Goal: Communication & Community: Participate in discussion

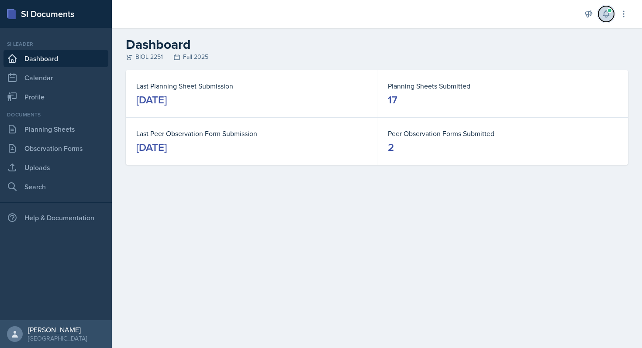
click at [604, 21] on button at bounding box center [606, 14] width 16 height 16
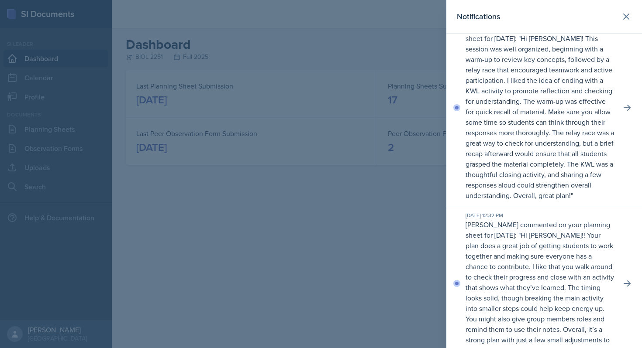
scroll to position [1746, 0]
drag, startPoint x: 543, startPoint y: 125, endPoint x: 559, endPoint y: 134, distance: 18.4
click at [559, 134] on p "Hi [PERSON_NAME]! This session was well organized, beginning with a warm-up to …" at bounding box center [539, 117] width 148 height 167
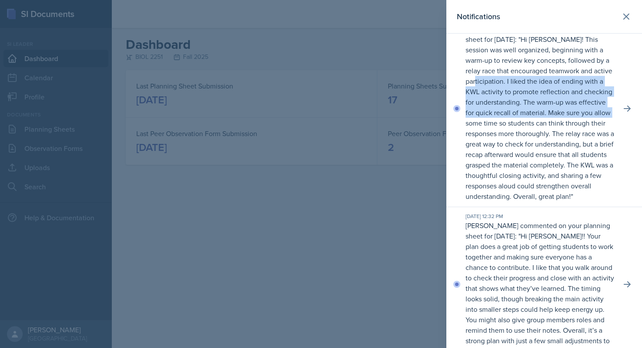
drag, startPoint x: 512, startPoint y: 148, endPoint x: 518, endPoint y: 182, distance: 34.1
click at [518, 182] on p "Hi [PERSON_NAME]! This session was well organized, beginning with a warm-up to …" at bounding box center [539, 117] width 148 height 167
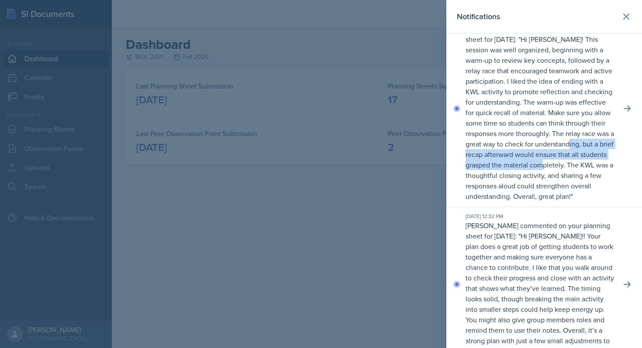
drag, startPoint x: 522, startPoint y: 215, endPoint x: 525, endPoint y: 237, distance: 22.5
click at [525, 201] on p "Hi [PERSON_NAME]! This session was well organized, beginning with a warm-up to …" at bounding box center [539, 117] width 148 height 167
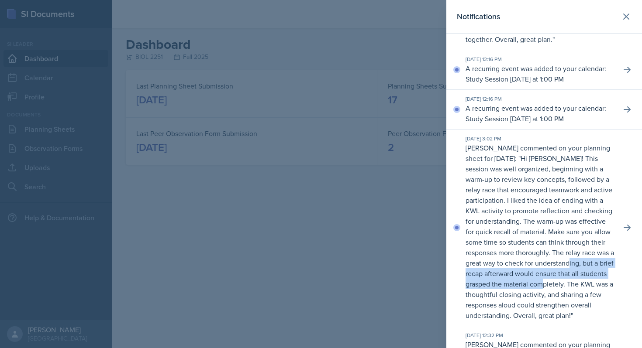
scroll to position [1622, 0]
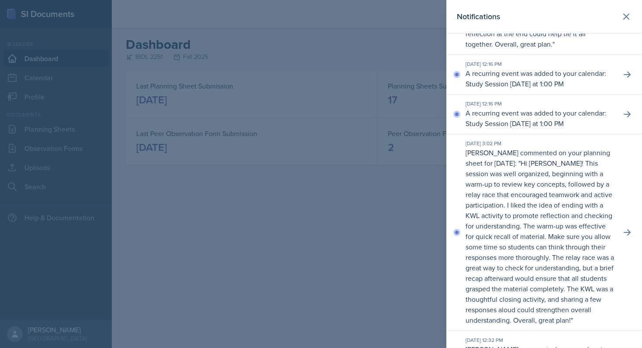
click at [535, 129] on p "A recurring event was added to your calendar: Study Session [DATE] at 1:00 PM" at bounding box center [539, 118] width 148 height 21
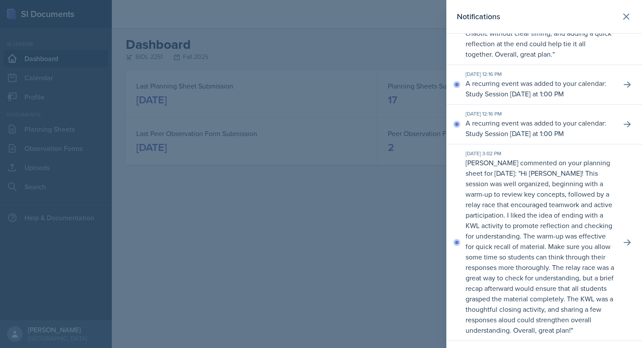
click at [535, 105] on div "[DATE] 12:16 PM A recurring event was added to your calendar: Study Session [DA…" at bounding box center [544, 85] width 196 height 40
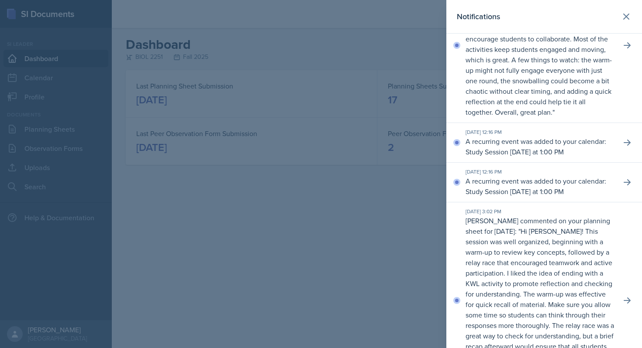
scroll to position [1544, 0]
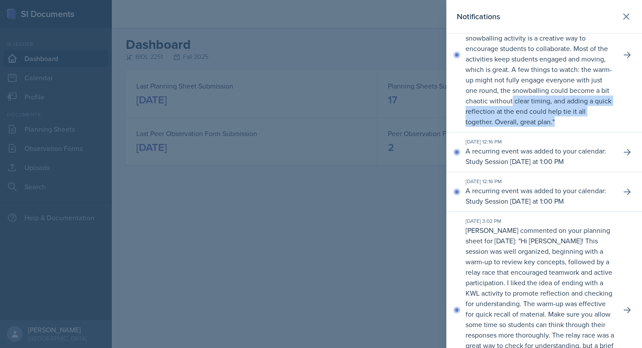
drag, startPoint x: 539, startPoint y: 192, endPoint x: 530, endPoint y: 167, distance: 26.1
click at [530, 133] on div "[DATE] 4:08 PM [PERSON_NAME] commented on your planning sheet for [DATE]: " Hi …" at bounding box center [544, 55] width 196 height 155
click at [530, 127] on p "Hi [PERSON_NAME]! I really like how hands-on and interactive your plan is. The …" at bounding box center [538, 64] width 146 height 125
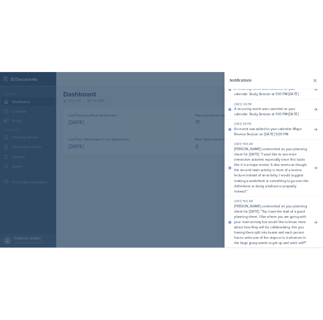
scroll to position [0, 0]
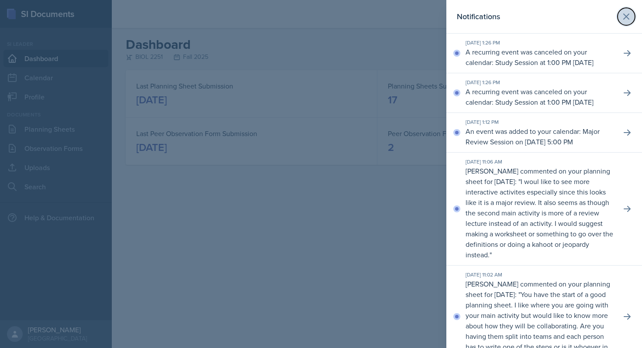
click at [628, 13] on icon at bounding box center [626, 16] width 10 height 10
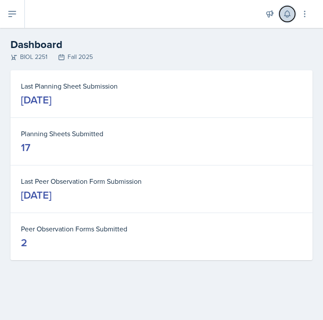
click at [286, 15] on icon at bounding box center [288, 14] width 6 height 7
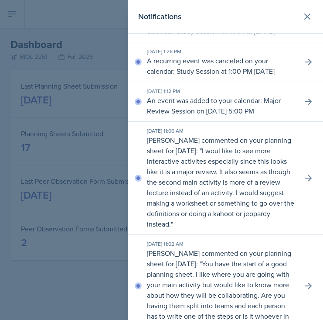
scroll to position [36, 0]
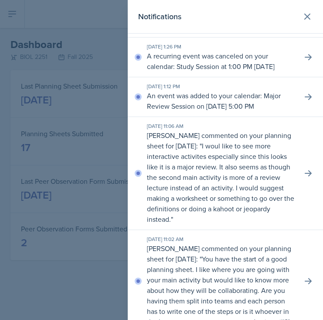
click at [193, 111] on p "An event was added to your calendar: Major Review Session on [DATE] 5:00 PM" at bounding box center [221, 100] width 148 height 21
drag, startPoint x: 216, startPoint y: 165, endPoint x: 250, endPoint y: 164, distance: 33.6
click at [248, 165] on p "I woul like to see more interactive activites especially since this looks like …" at bounding box center [221, 182] width 148 height 83
drag, startPoint x: 176, startPoint y: 179, endPoint x: 246, endPoint y: 179, distance: 70.3
click at [246, 179] on p "I woul like to see more interactive activites especially since this looks like …" at bounding box center [221, 182] width 148 height 83
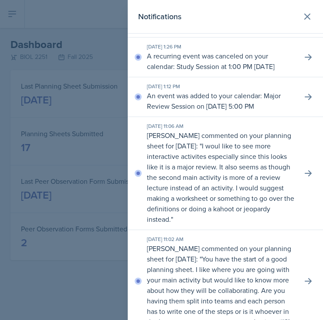
click at [208, 208] on p "I woul like to see more interactive activites especially since this looks like …" at bounding box center [221, 182] width 148 height 83
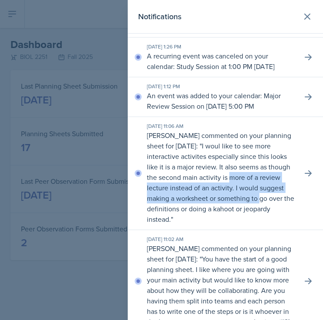
drag, startPoint x: 232, startPoint y: 197, endPoint x: 260, endPoint y: 213, distance: 32.5
click at [260, 214] on p "I woul like to see more interactive activites especially since this looks like …" at bounding box center [221, 182] width 148 height 83
click at [213, 224] on p "[PERSON_NAME] commented on your planning sheet for [DATE]: " I woul like to see…" at bounding box center [221, 177] width 148 height 94
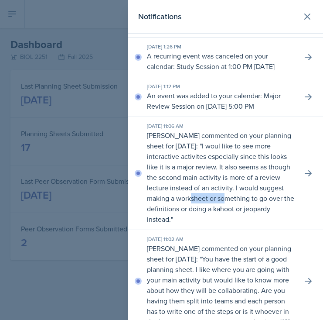
drag, startPoint x: 195, startPoint y: 219, endPoint x: 255, endPoint y: 220, distance: 60.7
click at [255, 220] on p "I woul like to see more interactive activites especially since this looks like …" at bounding box center [221, 182] width 148 height 83
click at [215, 224] on p "[PERSON_NAME] commented on your planning sheet for [DATE]: " I woul like to see…" at bounding box center [221, 177] width 148 height 94
drag, startPoint x: 167, startPoint y: 230, endPoint x: 229, endPoint y: 228, distance: 62.0
click at [229, 224] on p "I woul like to see more interactive activites especially since this looks like …" at bounding box center [221, 182] width 148 height 83
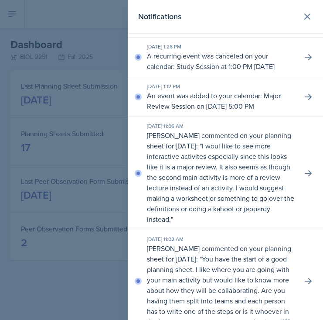
click at [240, 217] on p "I woul like to see more interactive activites especially since this looks like …" at bounding box center [221, 182] width 148 height 83
drag, startPoint x: 222, startPoint y: 231, endPoint x: 278, endPoint y: 234, distance: 56.4
click at [278, 224] on p "[PERSON_NAME] commented on your planning sheet for [DATE]: " I woul like to see…" at bounding box center [221, 177] width 148 height 94
click at [152, 224] on p "[PERSON_NAME] commented on your planning sheet for [DATE]: " I woul like to see…" at bounding box center [221, 177] width 148 height 94
click at [27, 103] on div at bounding box center [161, 160] width 323 height 320
